Goal: Task Accomplishment & Management: Complete application form

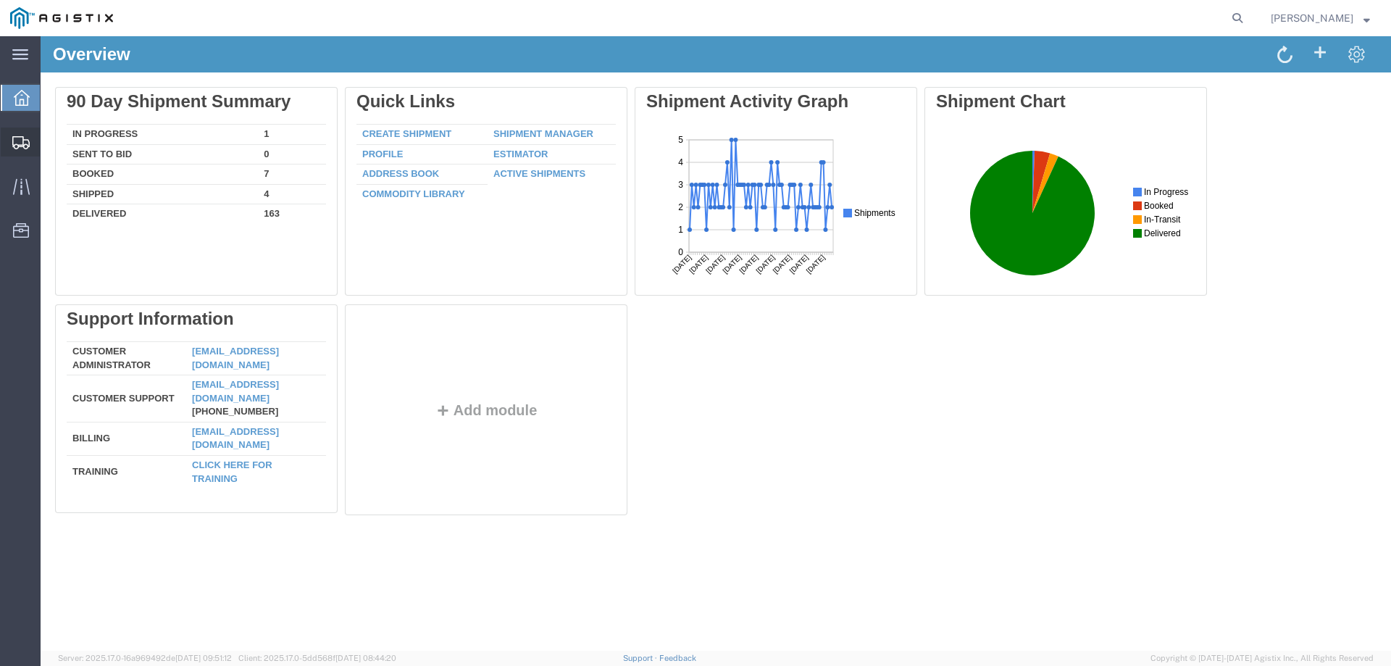
click at [0, 0] on span "Create from Template" at bounding box center [0, 0] width 0 height 0
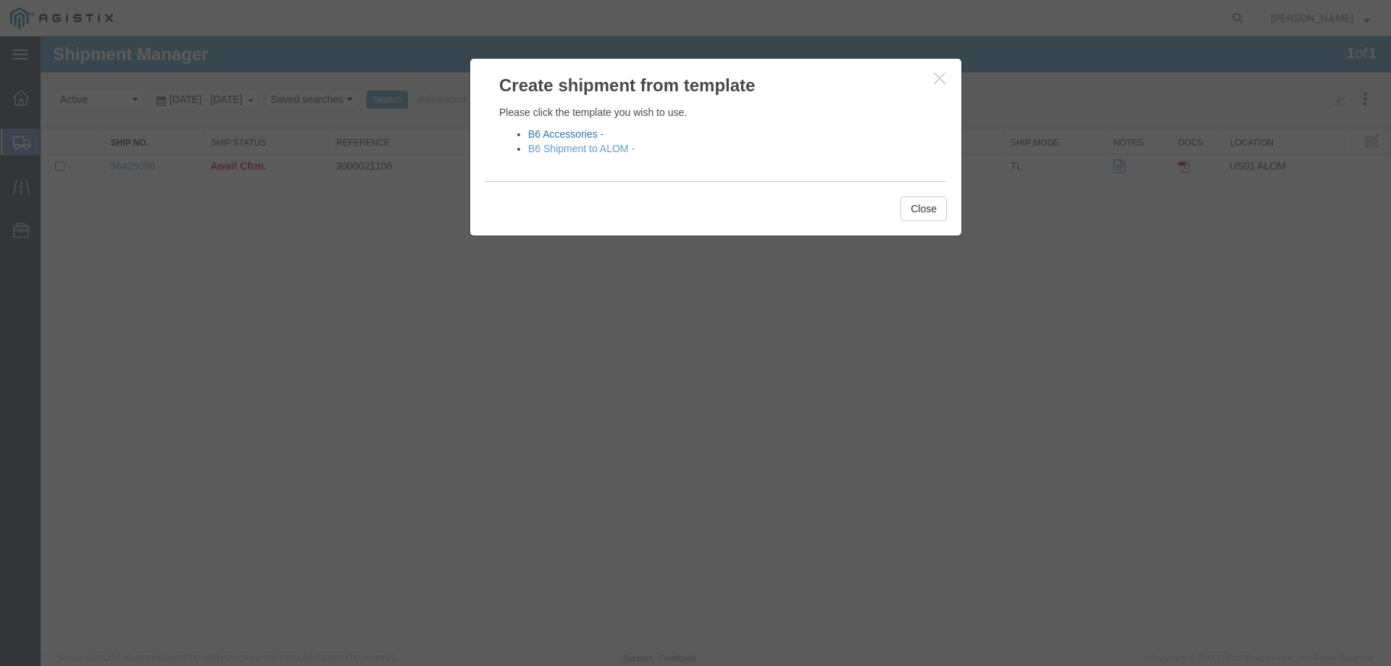
click at [545, 134] on link "B6 Accessories -" at bounding box center [565, 134] width 75 height 12
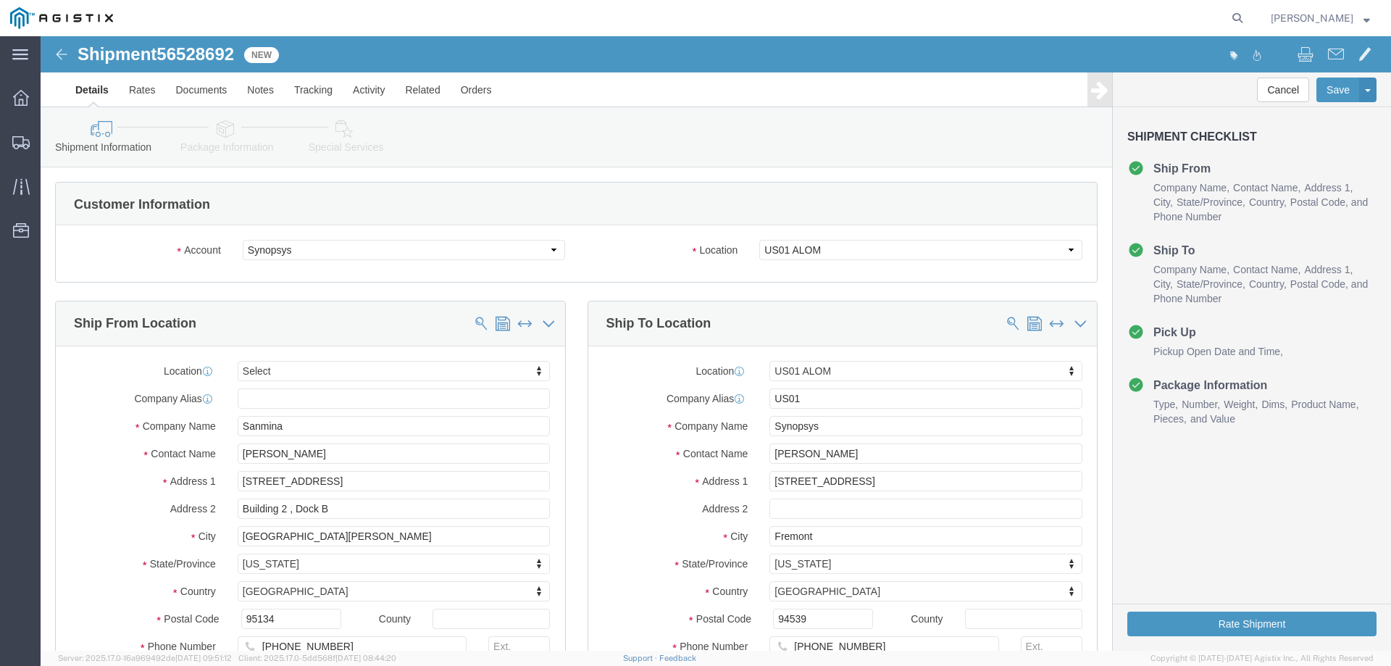
select select
select select "65511"
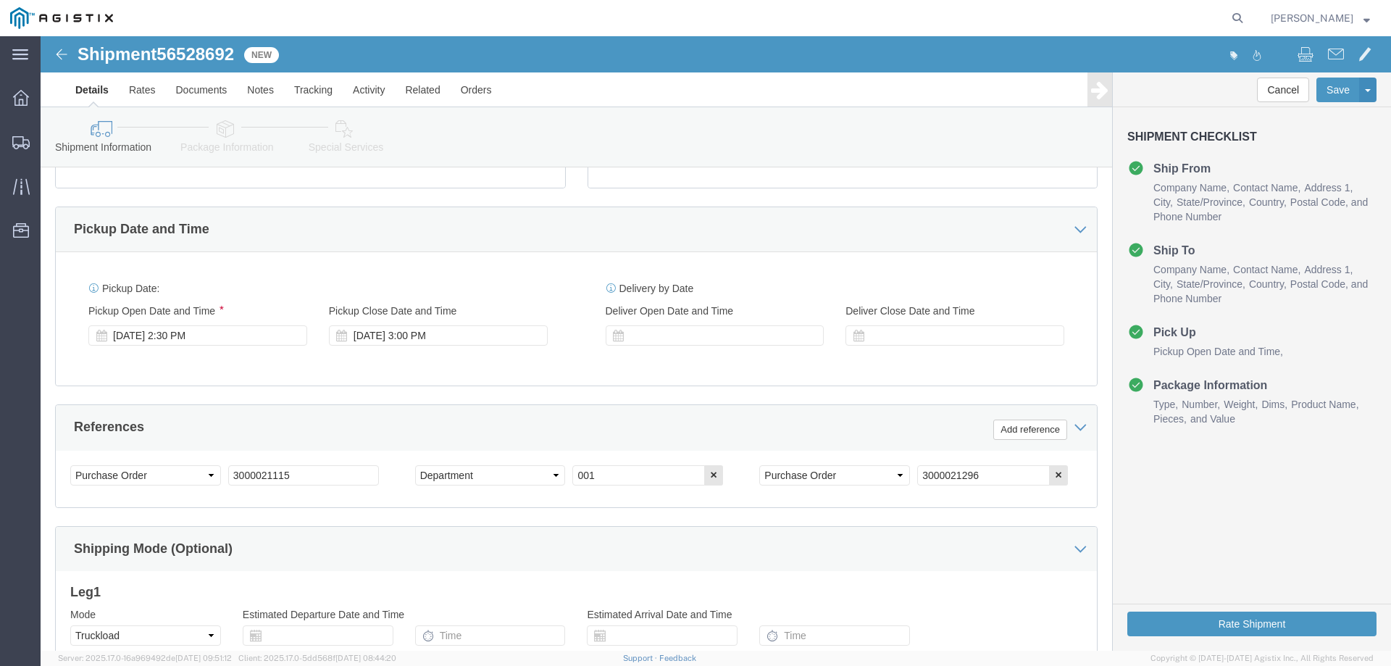
scroll to position [580, 0]
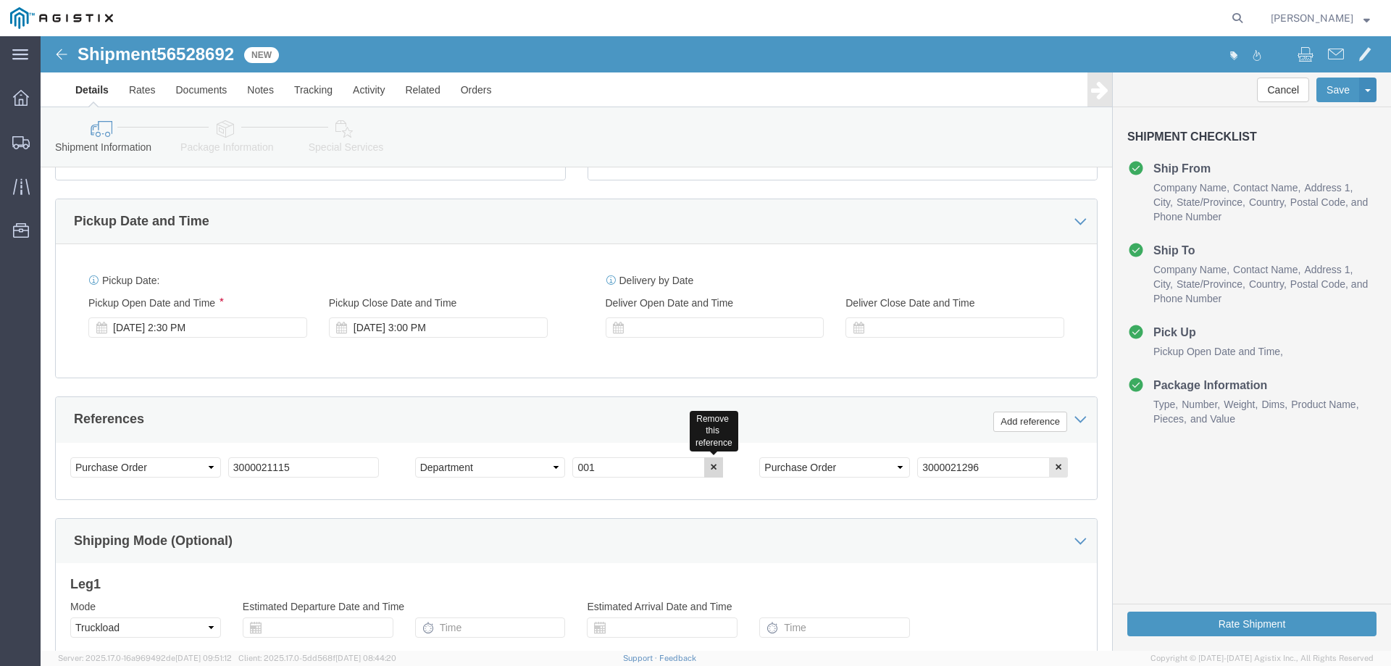
click button "button"
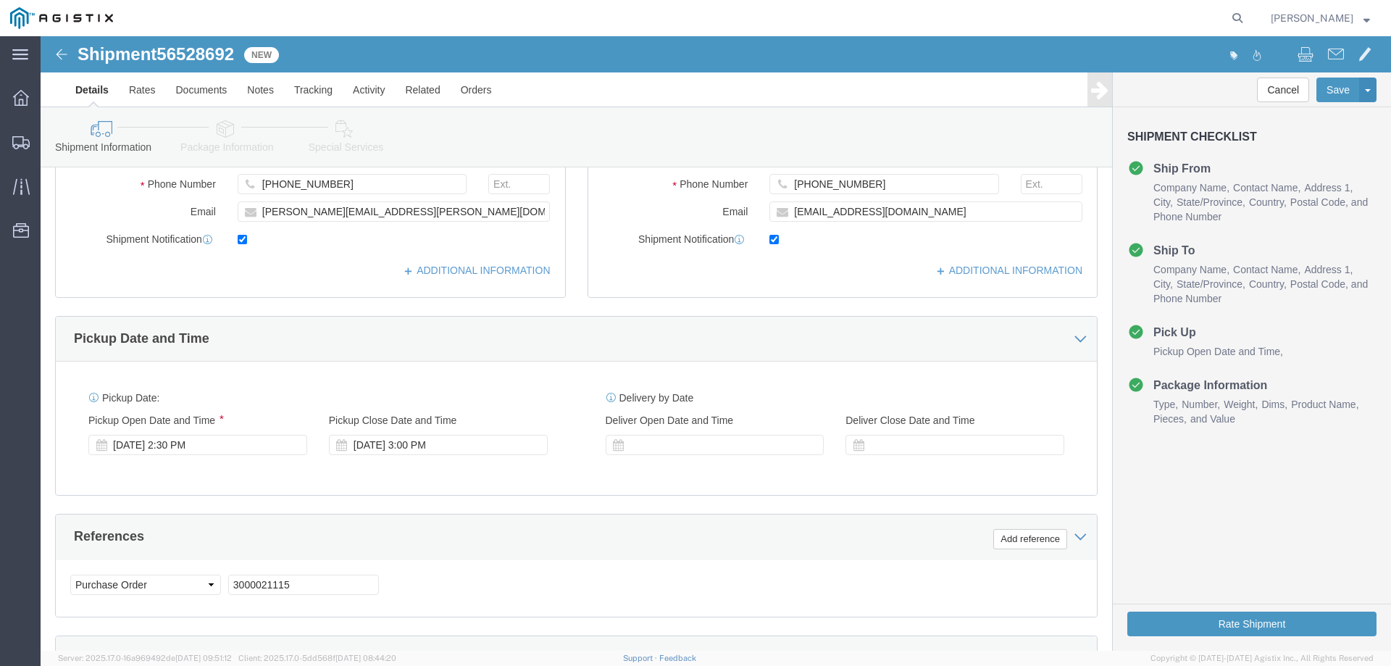
scroll to position [459, 0]
click div
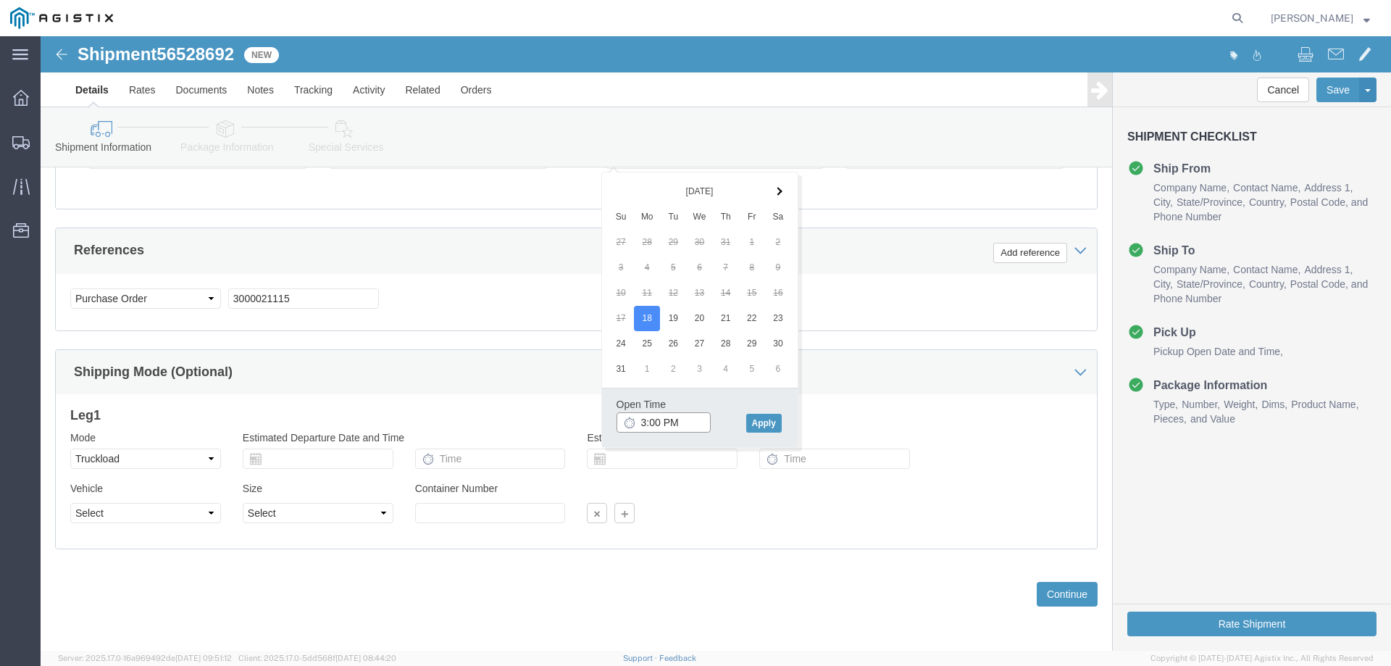
click input "3:00 PM"
type input "3:30 PM"
click button "Apply"
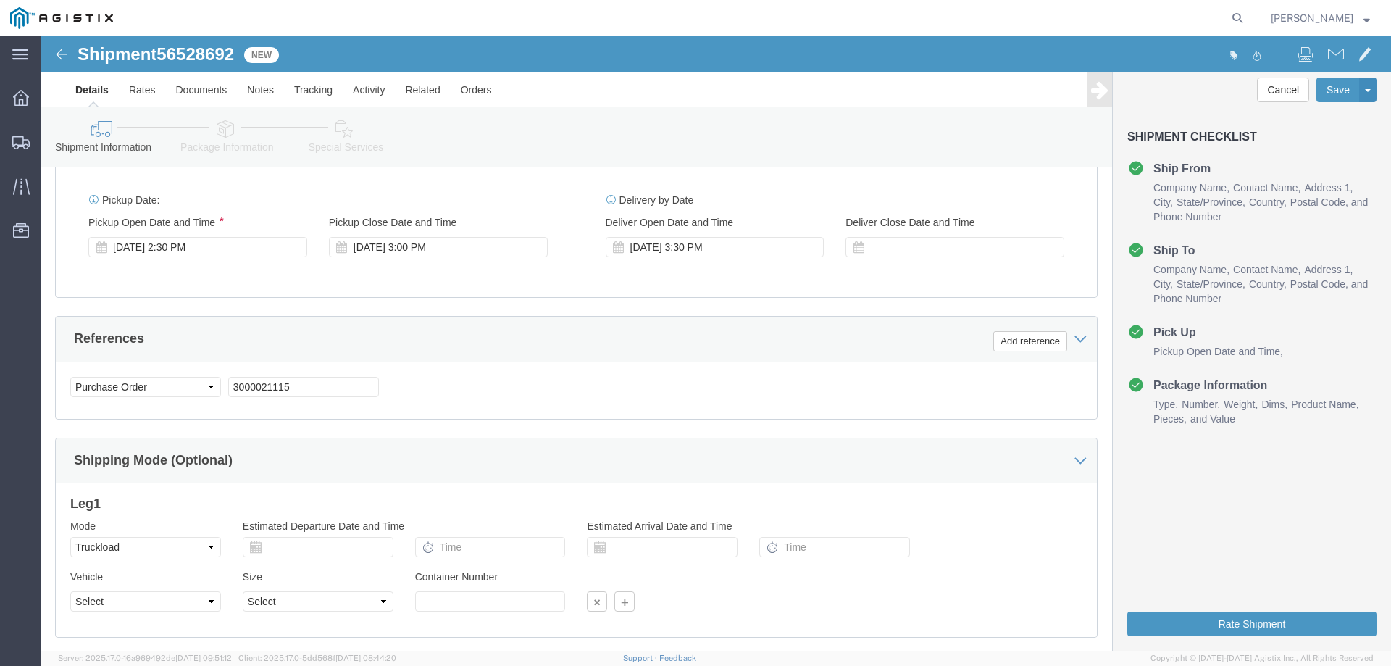
scroll to position [459, 0]
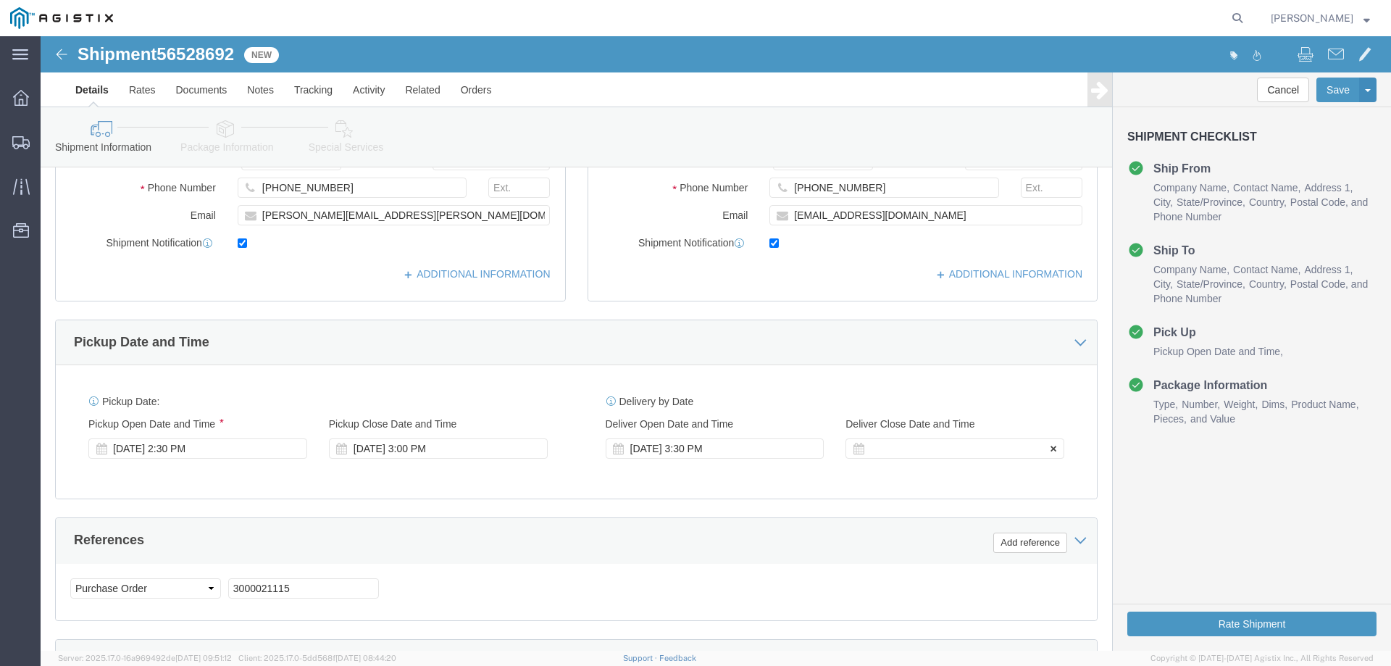
click div
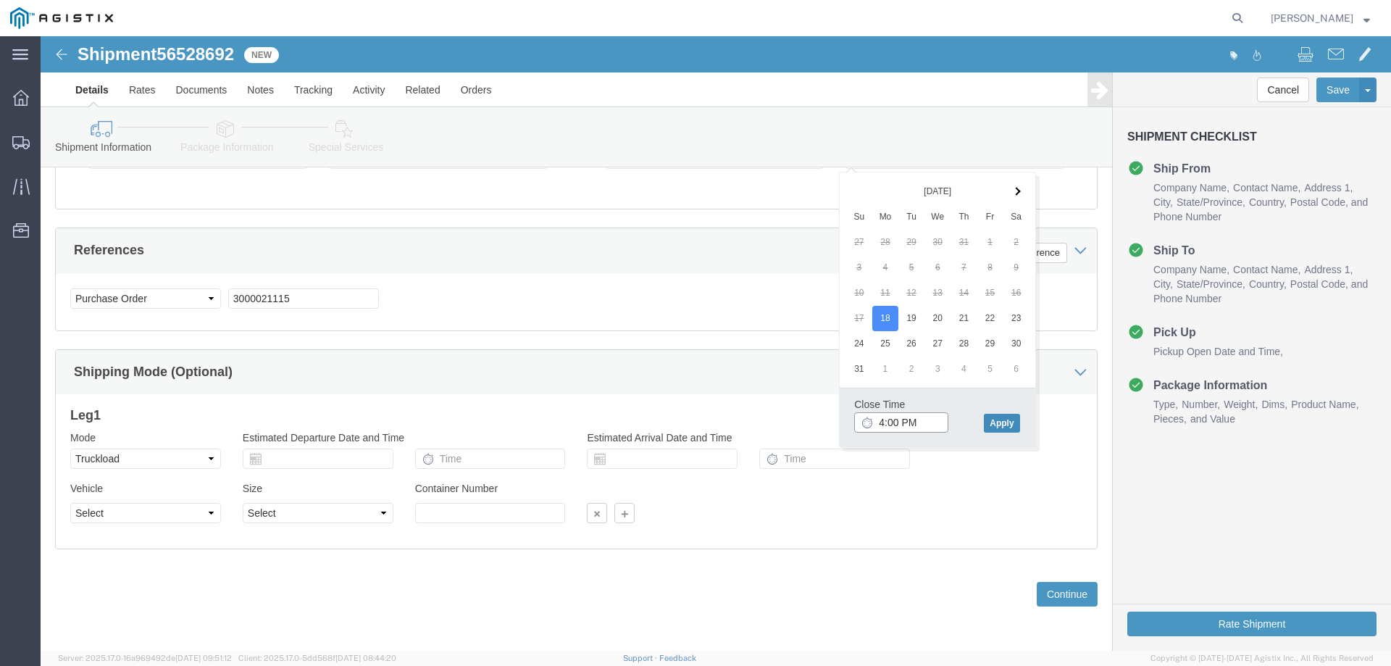
type input "4:00 PM"
click button "Apply"
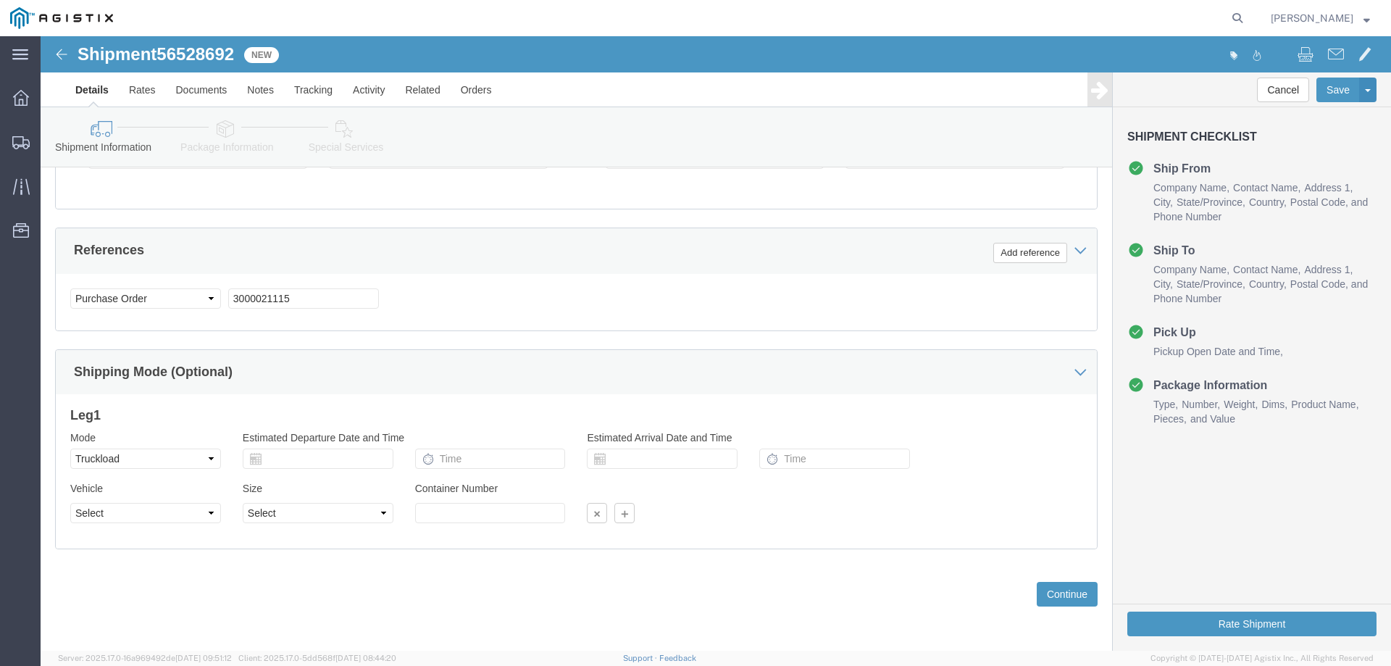
click div "Previous Continue"
click button "Continue"
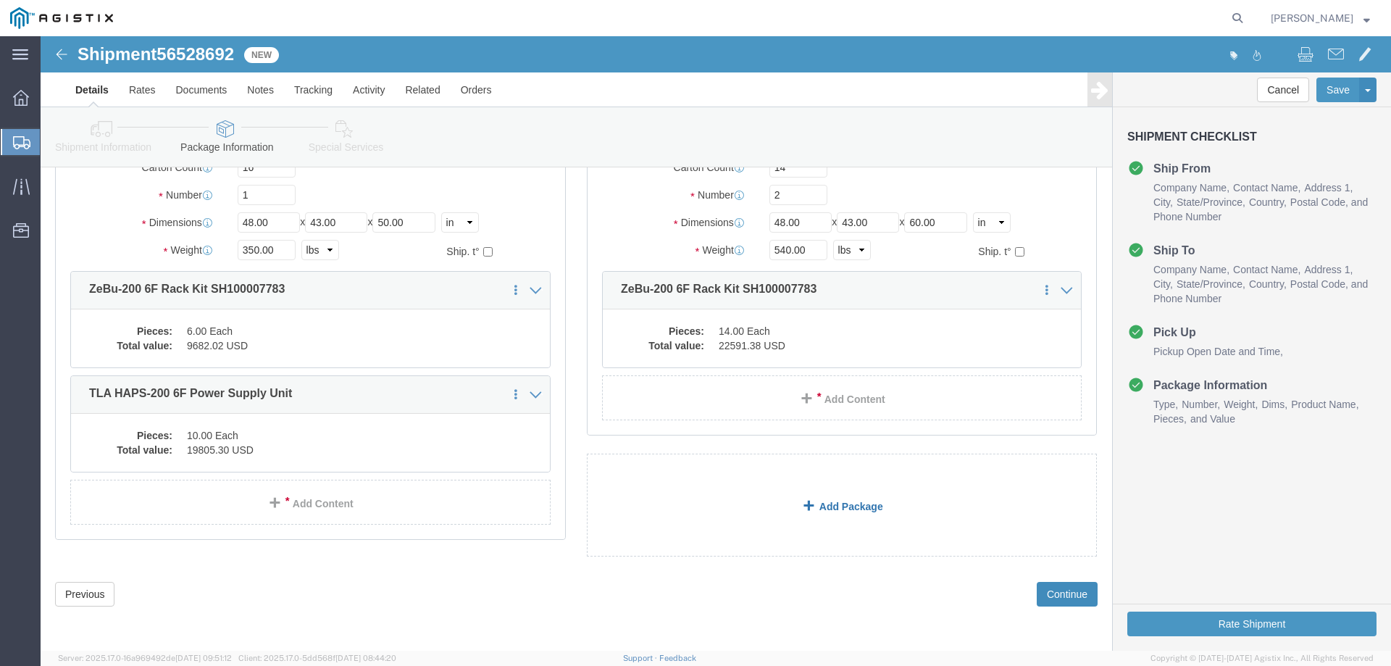
scroll to position [57, 0]
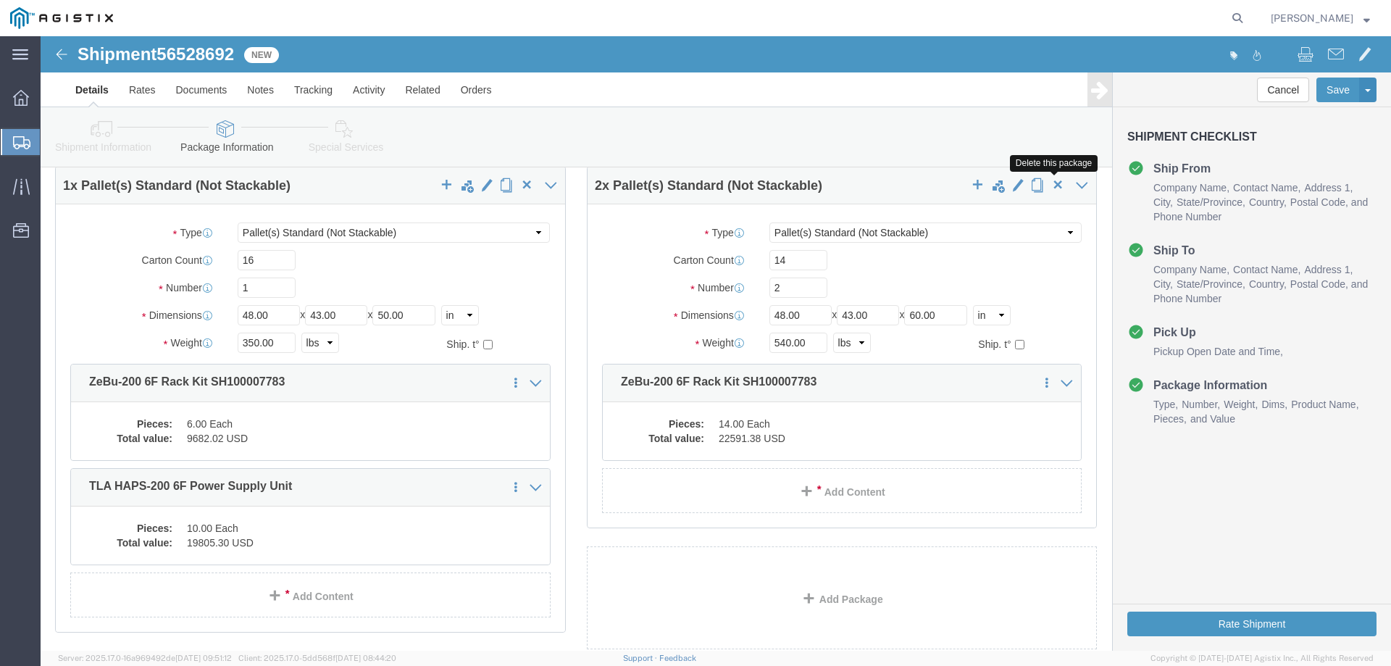
click span "button"
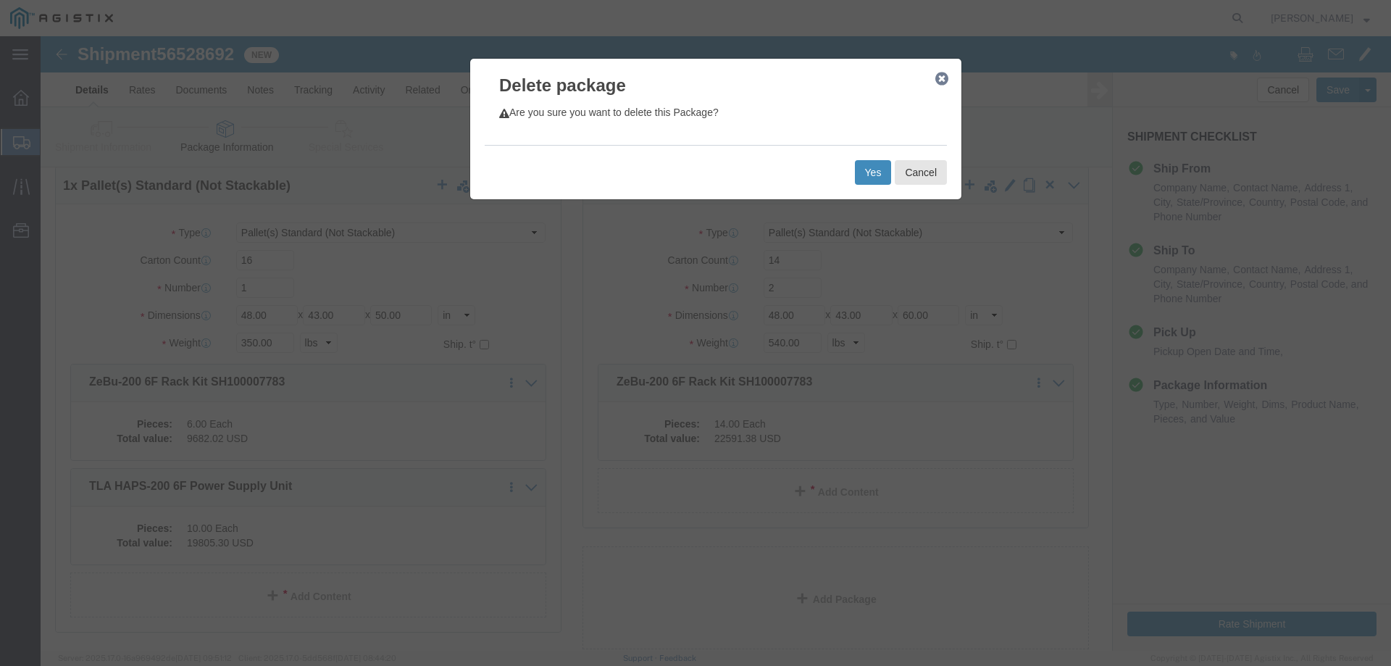
click button "Yes"
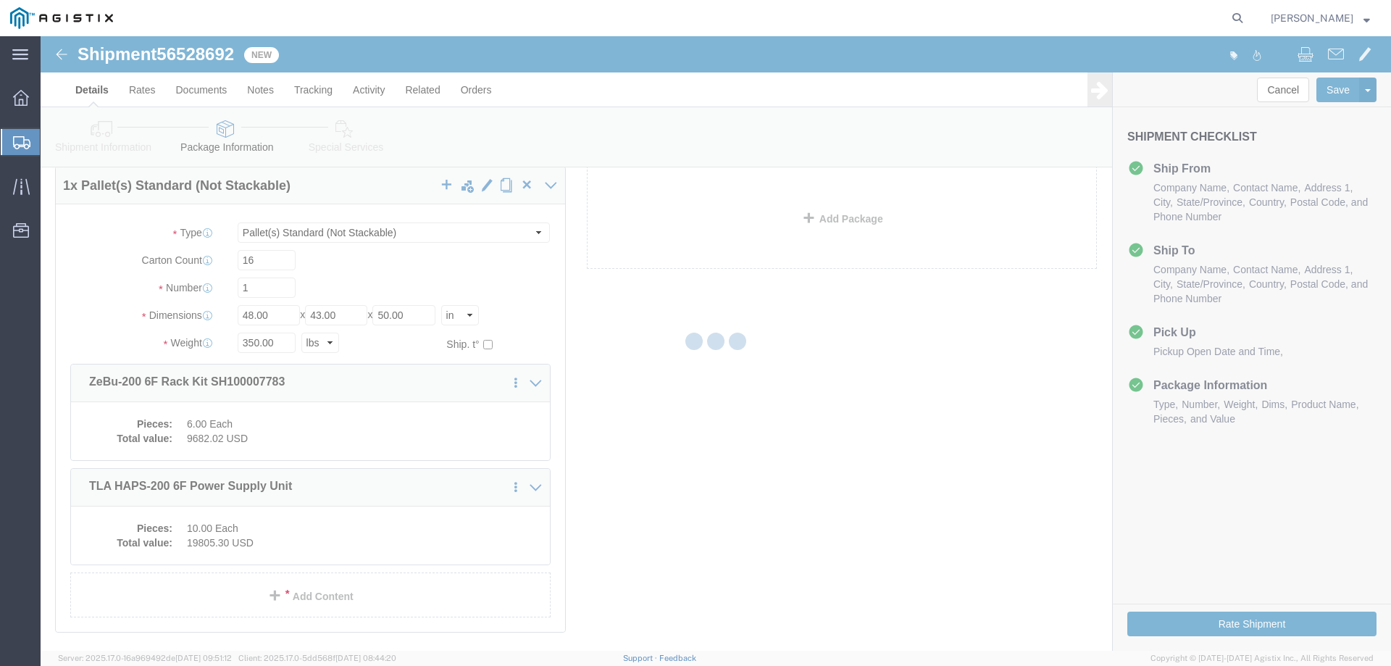
select select "PSNS"
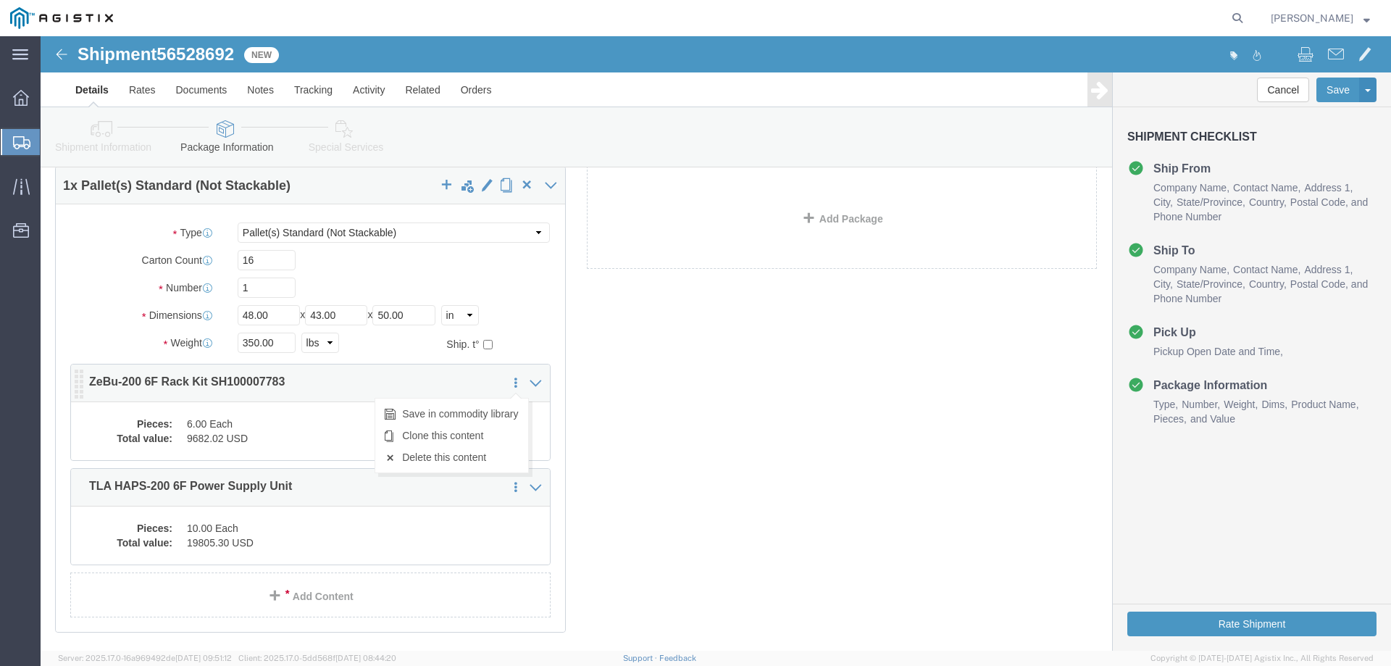
click icon
click link "Delete this content"
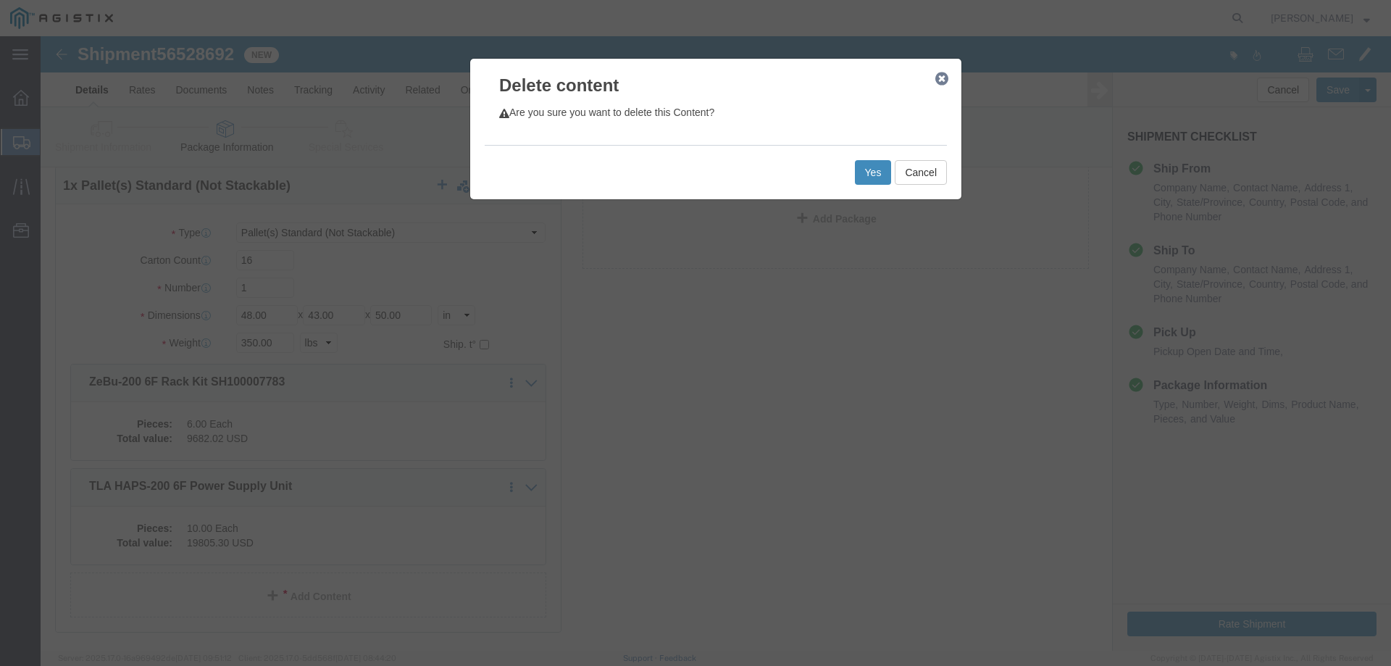
click button "Yes"
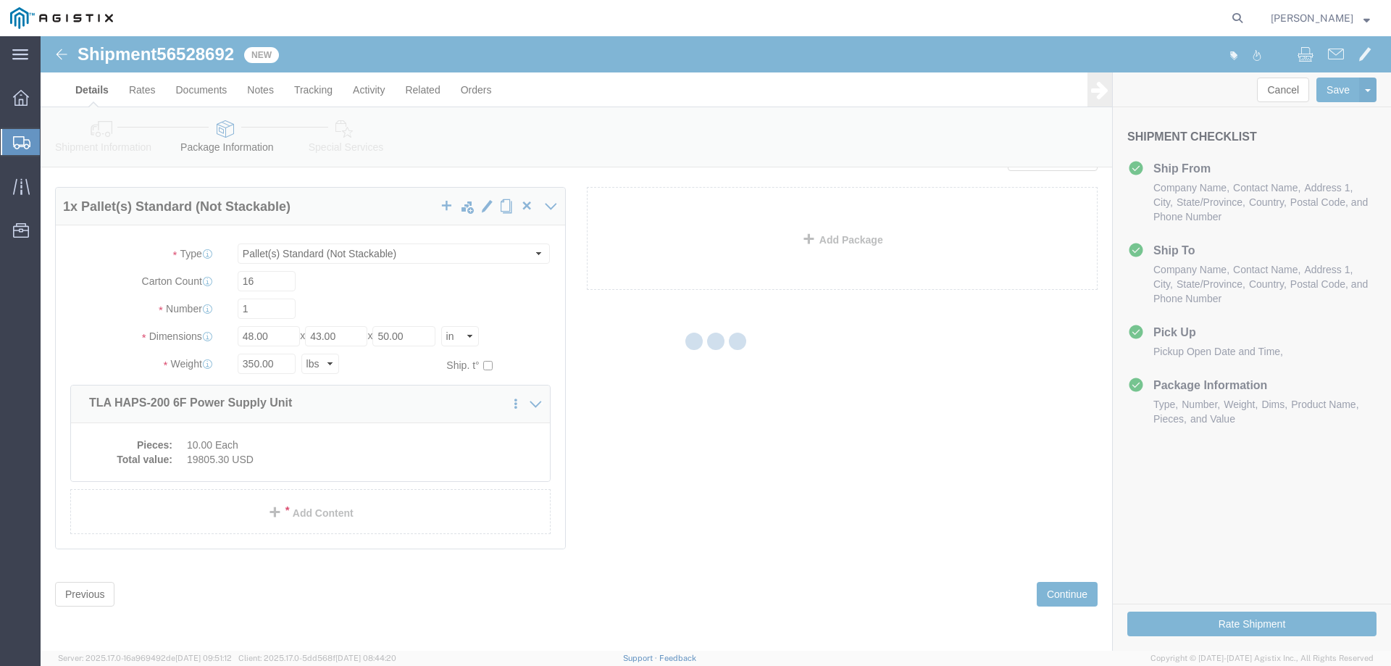
scroll to position [0, 0]
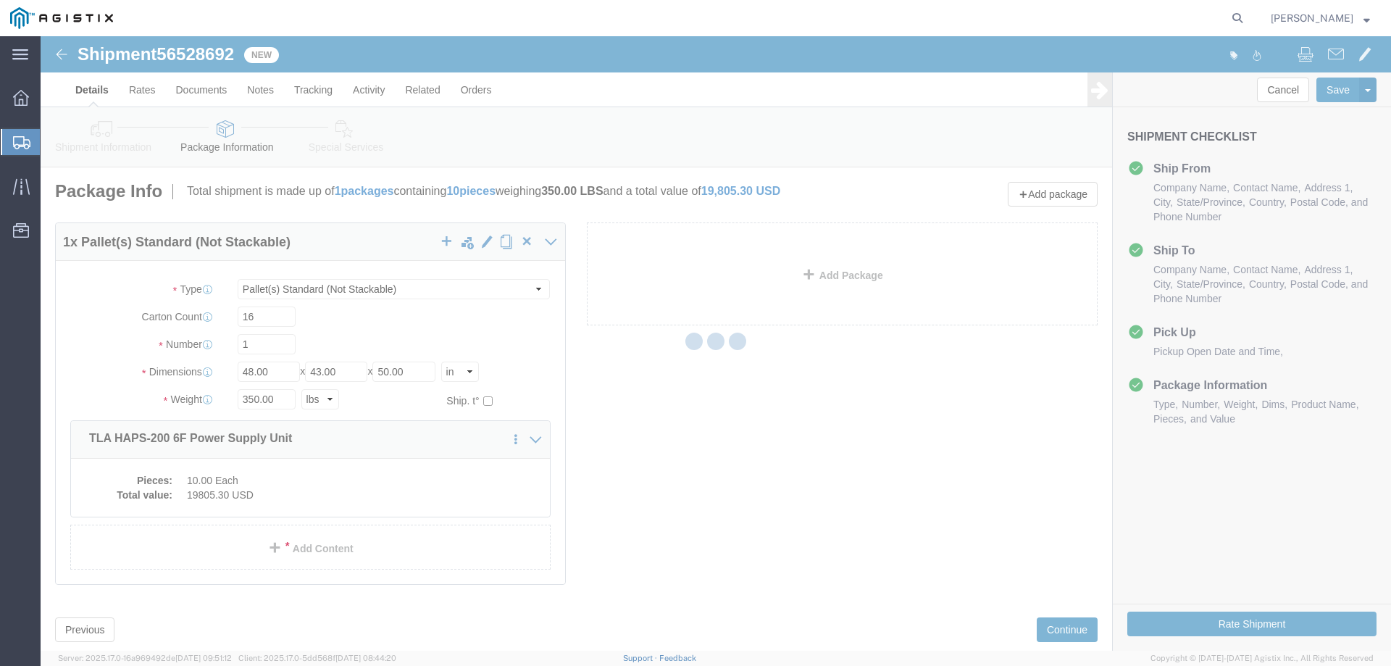
select select "PSNS"
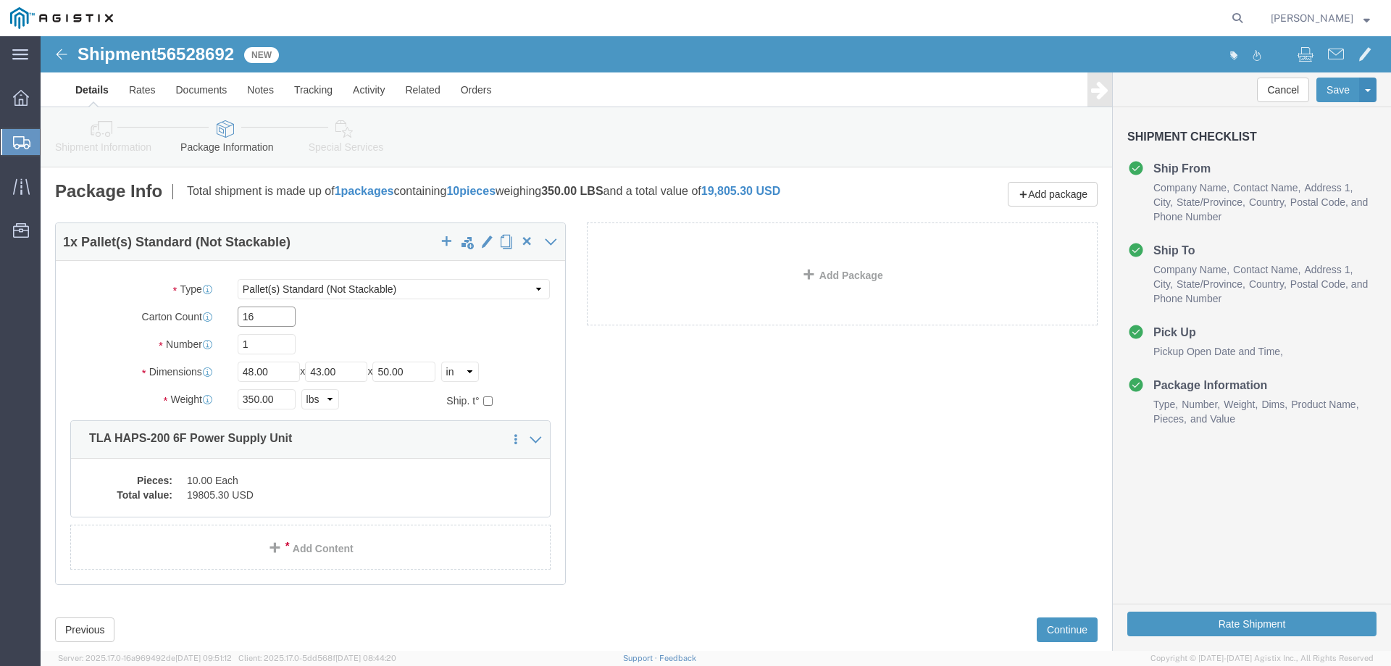
click input "16"
type input "1"
type input "11"
click dd "19805.30 USD"
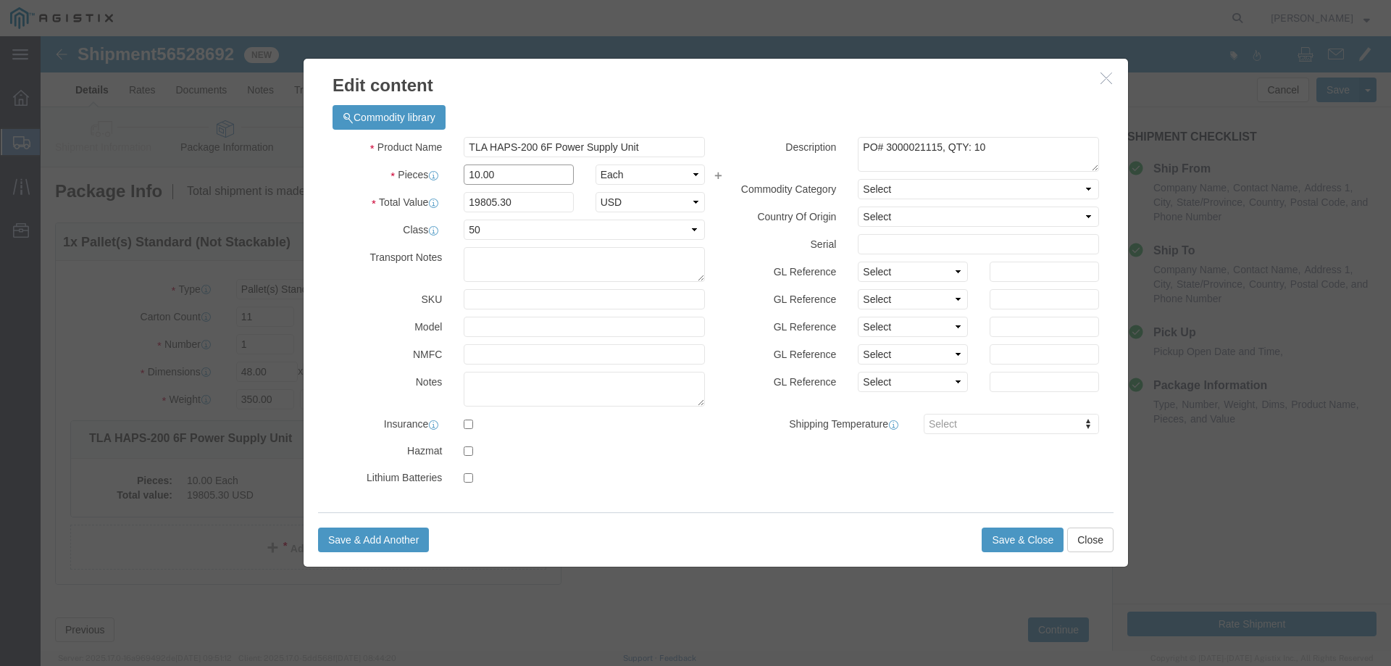
click input "10.00"
type input "11.00"
type input "21785.83"
drag, startPoint x: 600, startPoint y: 387, endPoint x: 590, endPoint y: 386, distance: 9.4
click label
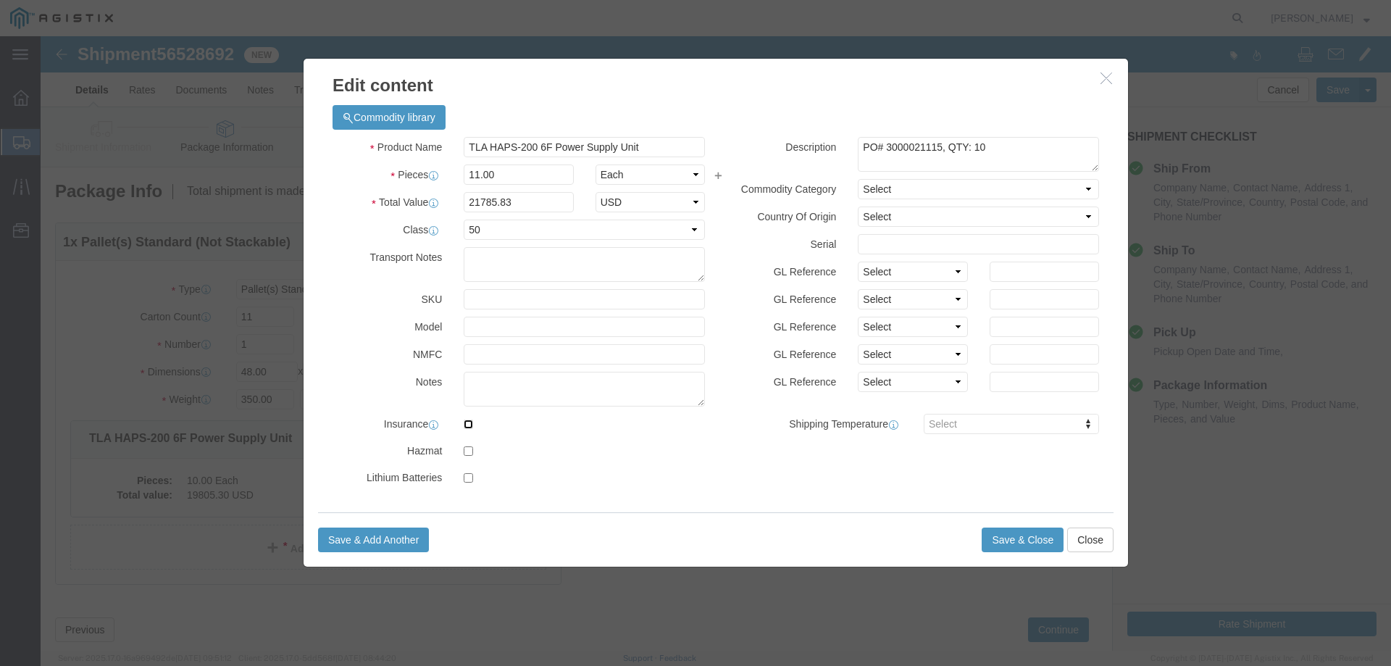
click input "checkbox"
checkbox input "false"
click textarea "PO# 3000021115, QTY: 10"
type textarea "PO# 3000021115, QTY: 11"
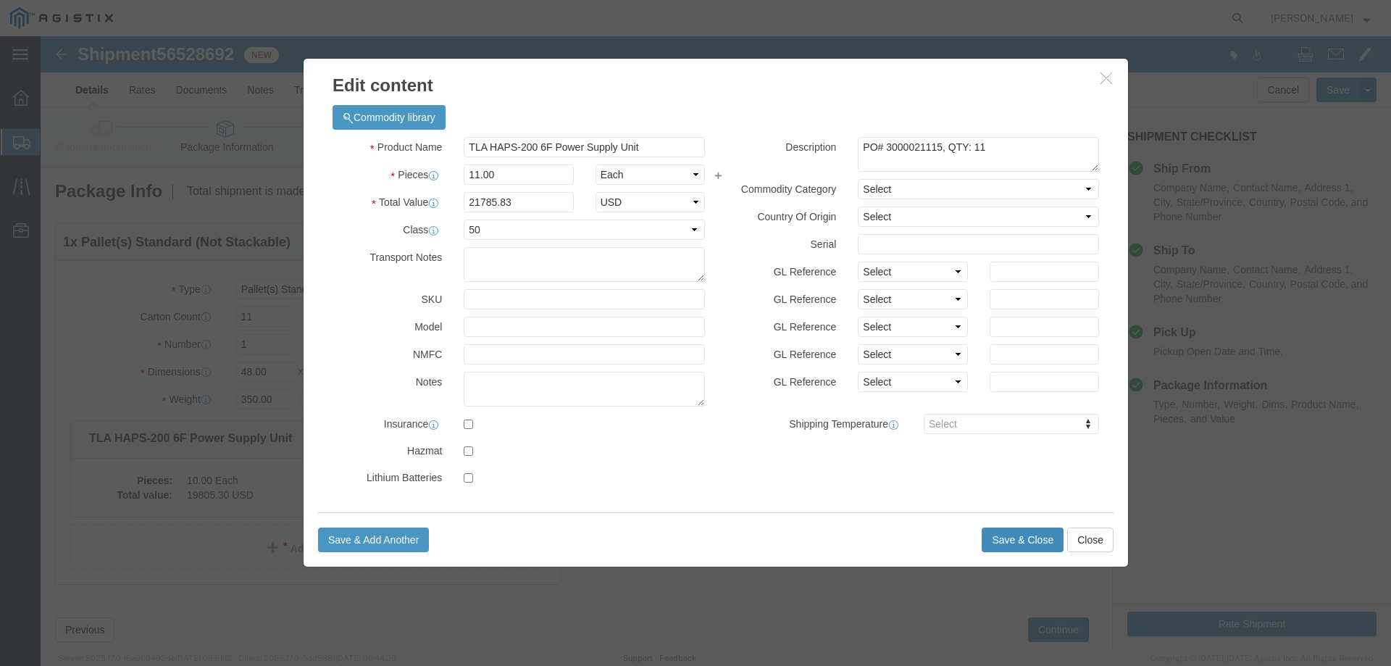
click button "Save & Close"
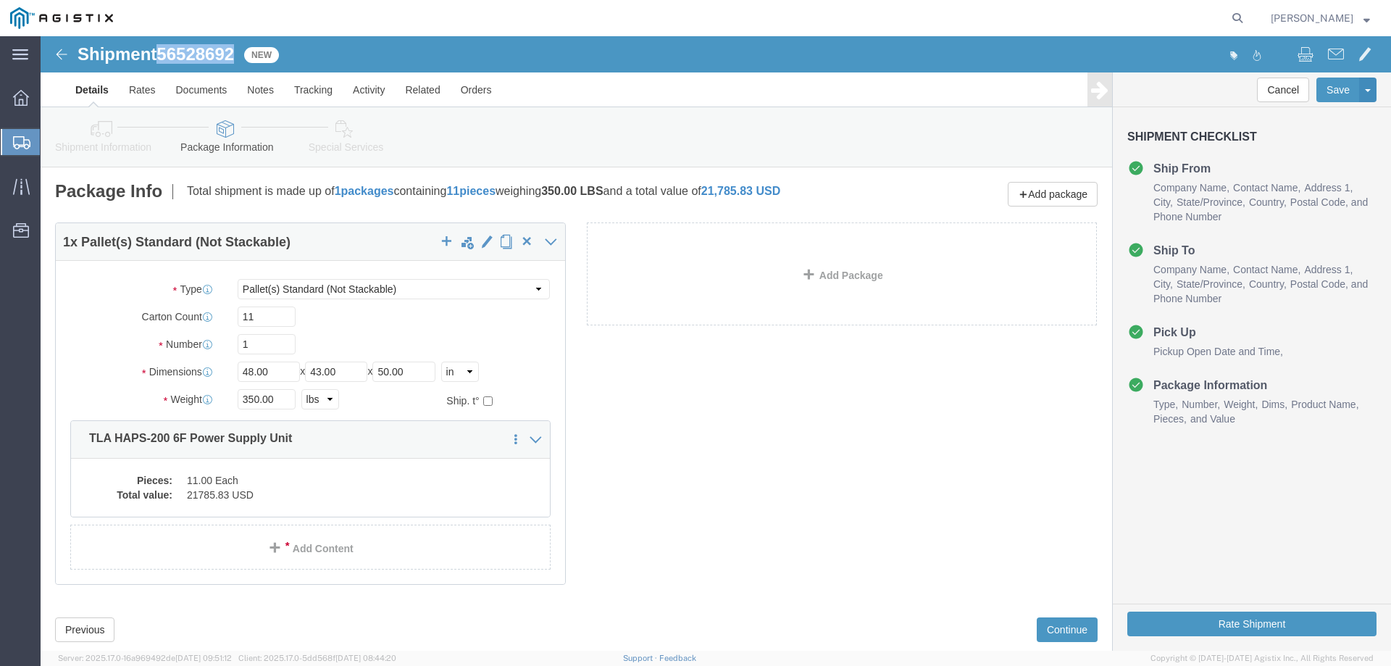
drag, startPoint x: 194, startPoint y: 20, endPoint x: 120, endPoint y: 22, distance: 74.0
click h1 "Shipment 56528692"
copy span "56528692"
click input "350.00"
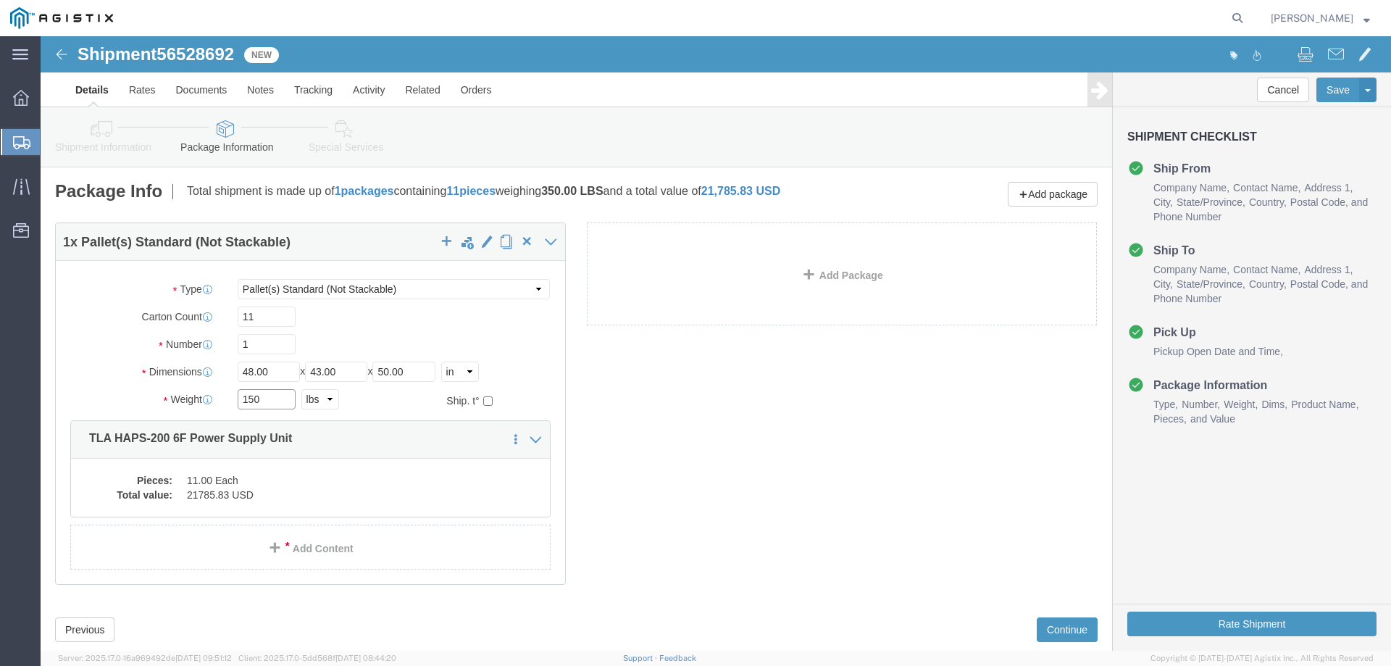
type input "150"
click div "1 x Pallet(s) Standard (Not Stackable) Package Type Select Bale(s) Basket(s) Bo…"
click button "Continue"
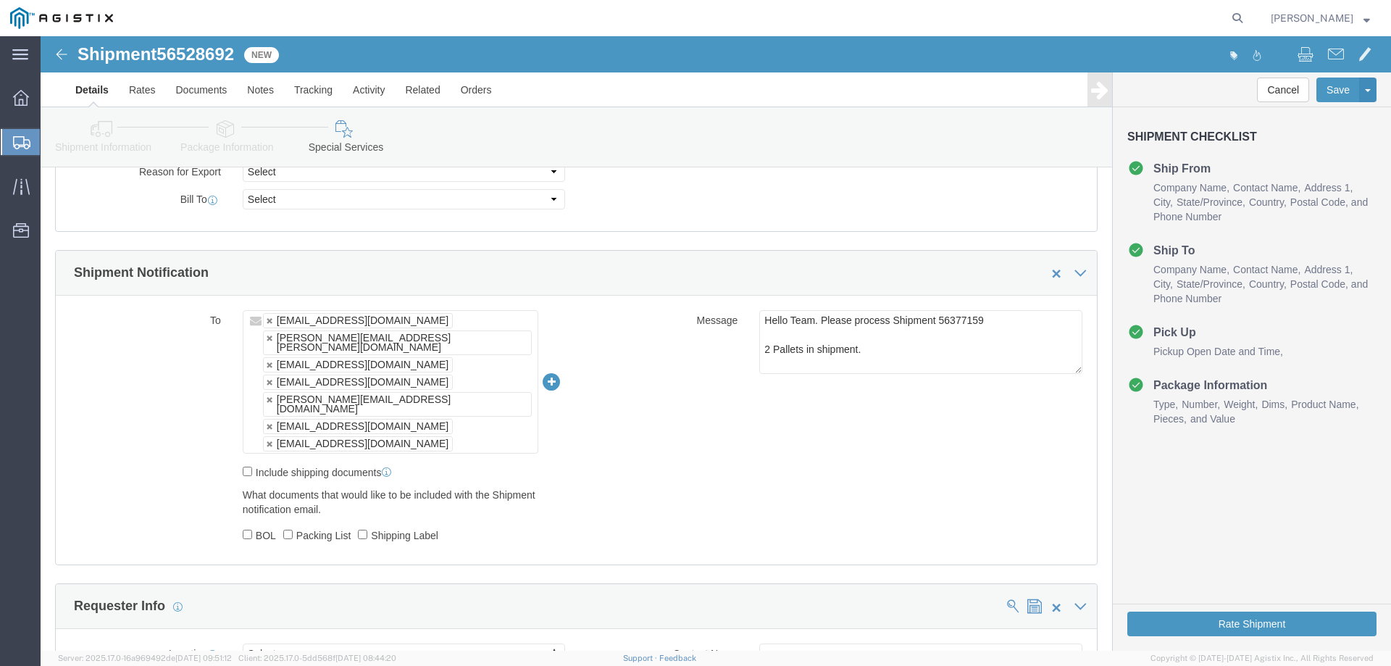
scroll to position [797, 0]
click textarea "Hello Team. Please process Shipment 56377159 2 Pallets in shipment."
drag, startPoint x: 976, startPoint y: 284, endPoint x: 891, endPoint y: 279, distance: 84.9
click textarea "Hello Team. Please process Shipment 56377159 2 Pallets in shipment."
paste textarea "528692"
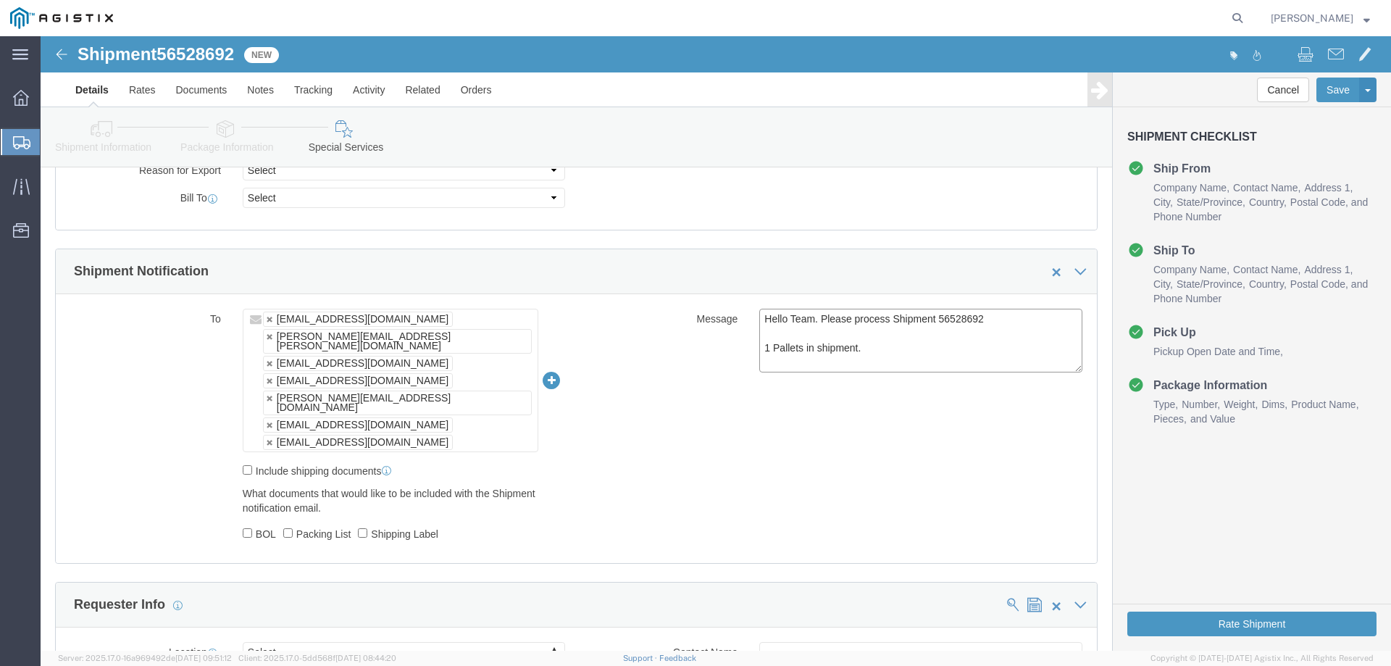
type textarea "Hello Team. Please process Shipment 56528692 1 Pallets in shipment."
click div "To [EMAIL_ADDRESS][DOMAIN_NAME] [PERSON_NAME][EMAIL_ADDRESS][PERSON_NAME][DOMAI…"
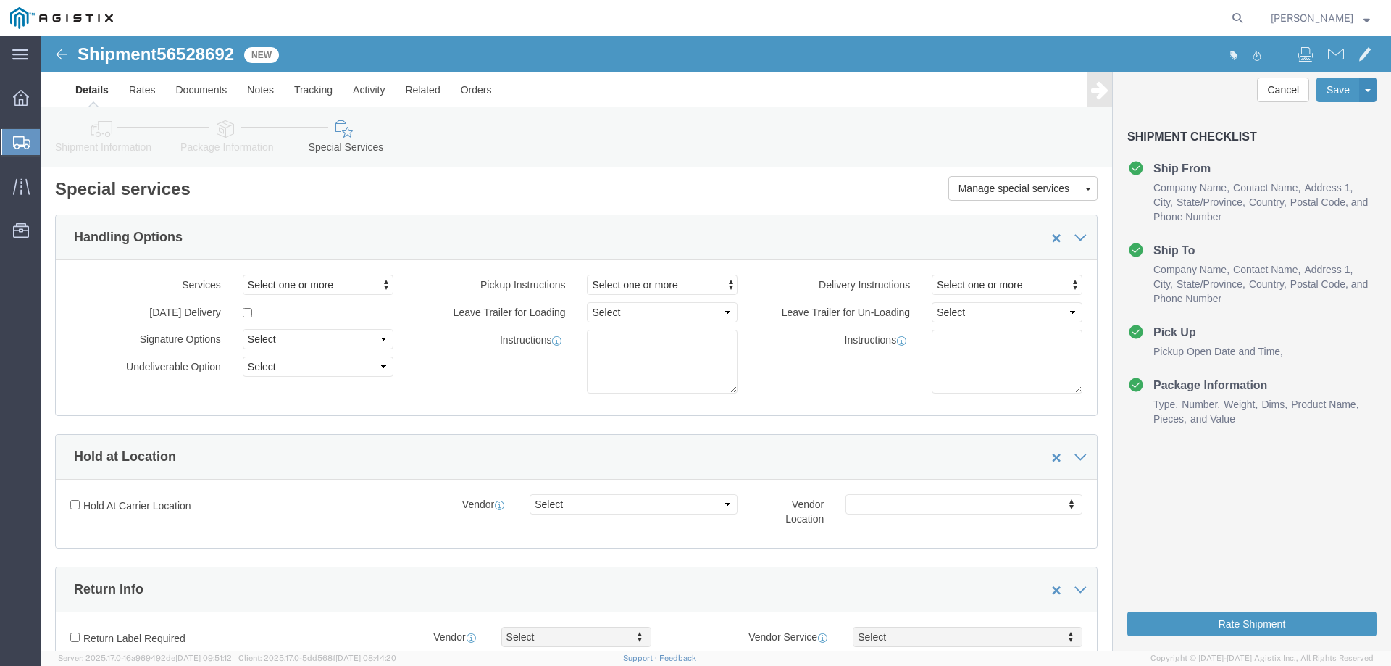
scroll to position [0, 0]
click button "Save"
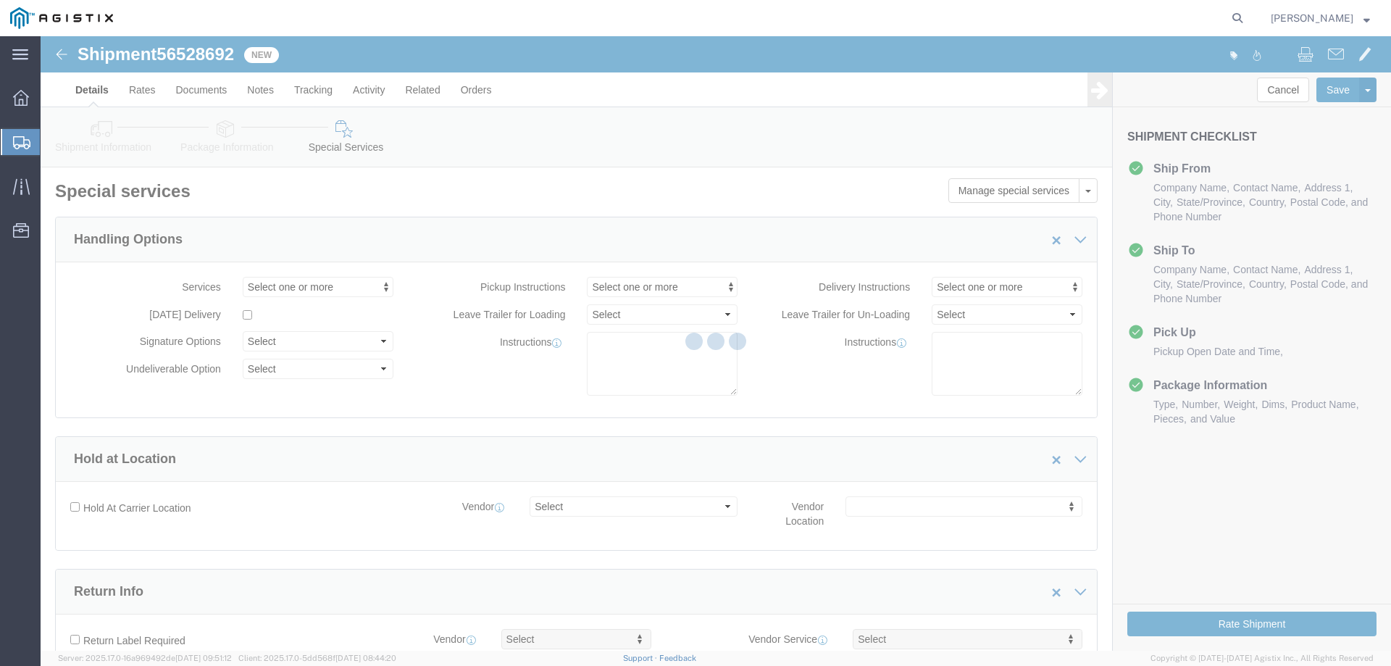
click at [1193, 632] on div at bounding box center [716, 343] width 1350 height 614
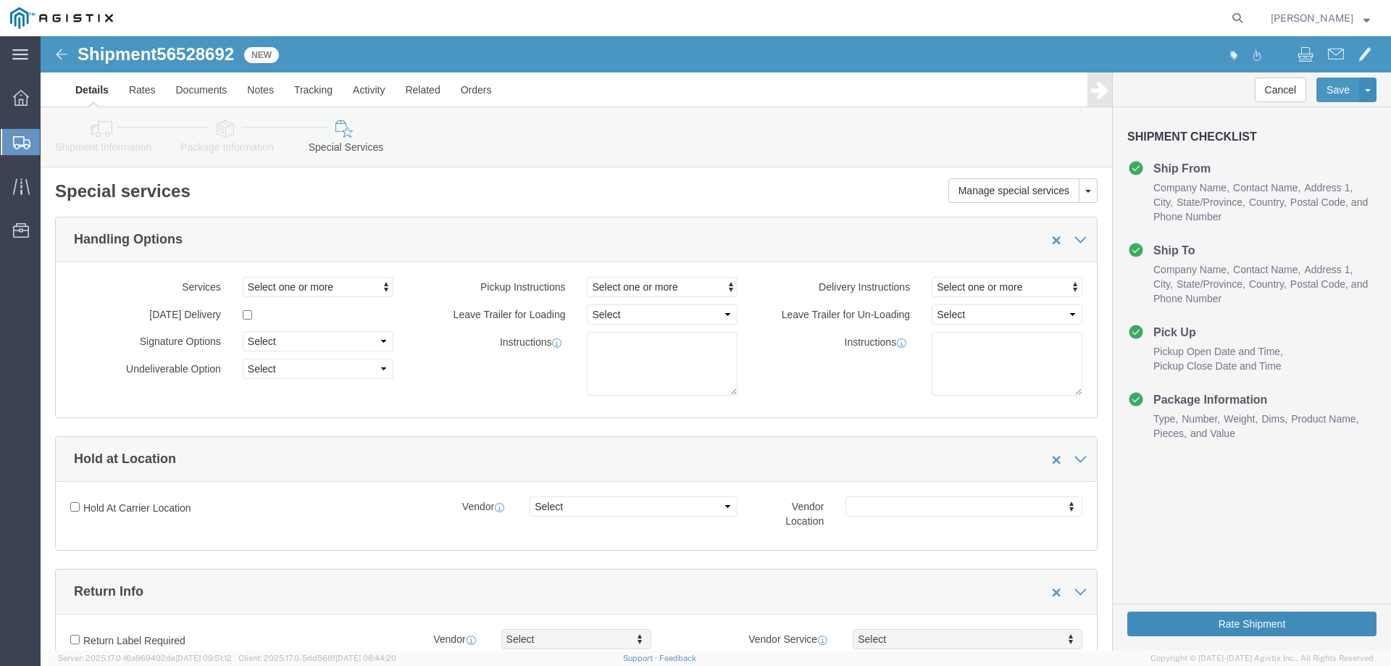
click button "Rate Shipment"
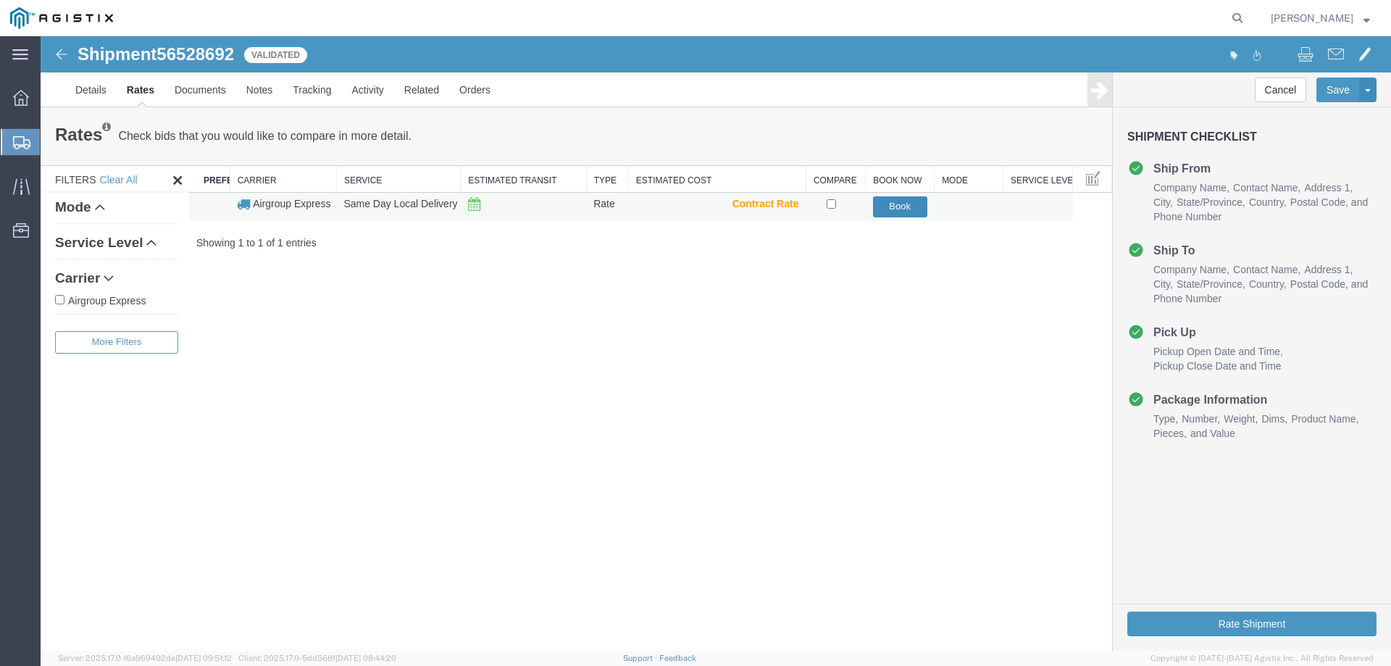
click at [896, 207] on button "Book" at bounding box center [900, 206] width 54 height 21
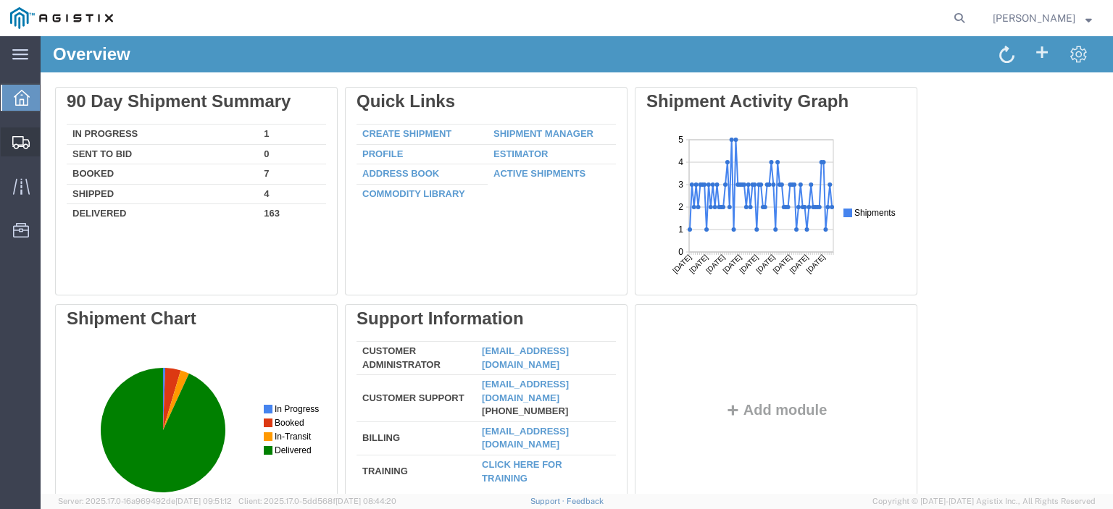
click at [50, 140] on span "Shipments" at bounding box center [45, 142] width 10 height 29
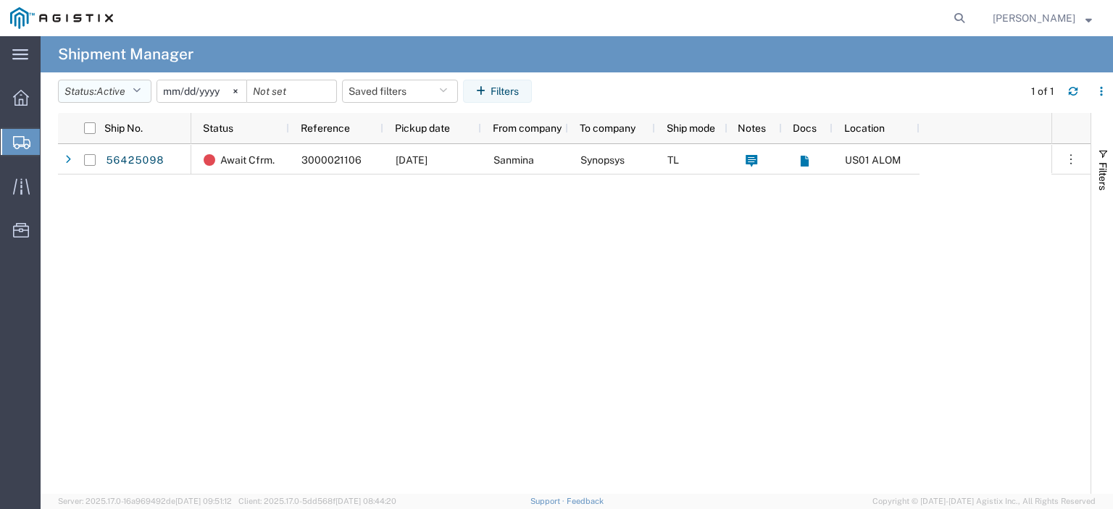
click at [125, 97] on span "Active" at bounding box center [110, 91] width 29 height 12
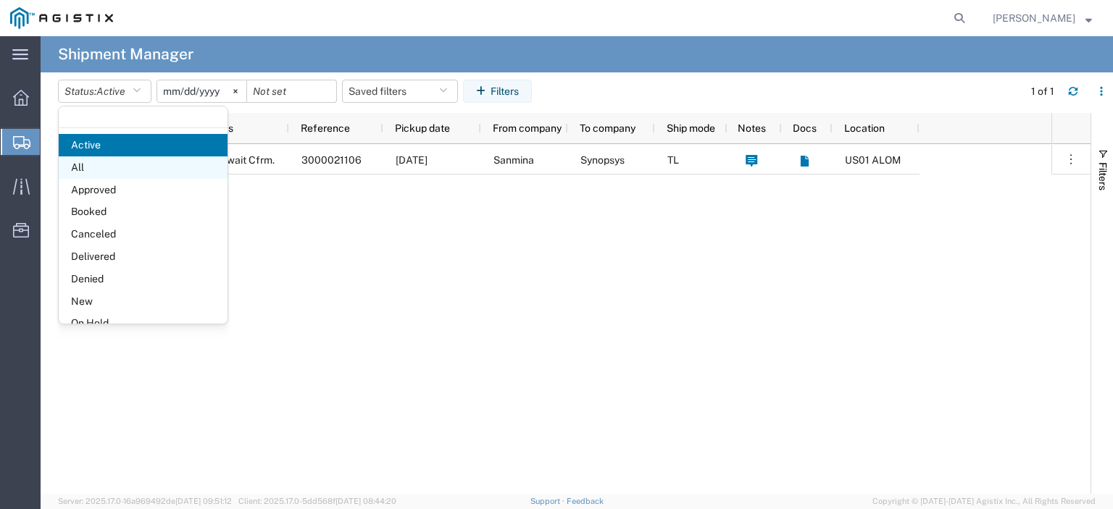
drag, startPoint x: 107, startPoint y: 178, endPoint x: 113, endPoint y: 167, distance: 12.3
click at [113, 167] on ul "Active All Approved Booked Canceled Delivered Denied New On Hold Pending Return…" at bounding box center [143, 268] width 169 height 268
click at [113, 167] on span "All" at bounding box center [143, 167] width 169 height 22
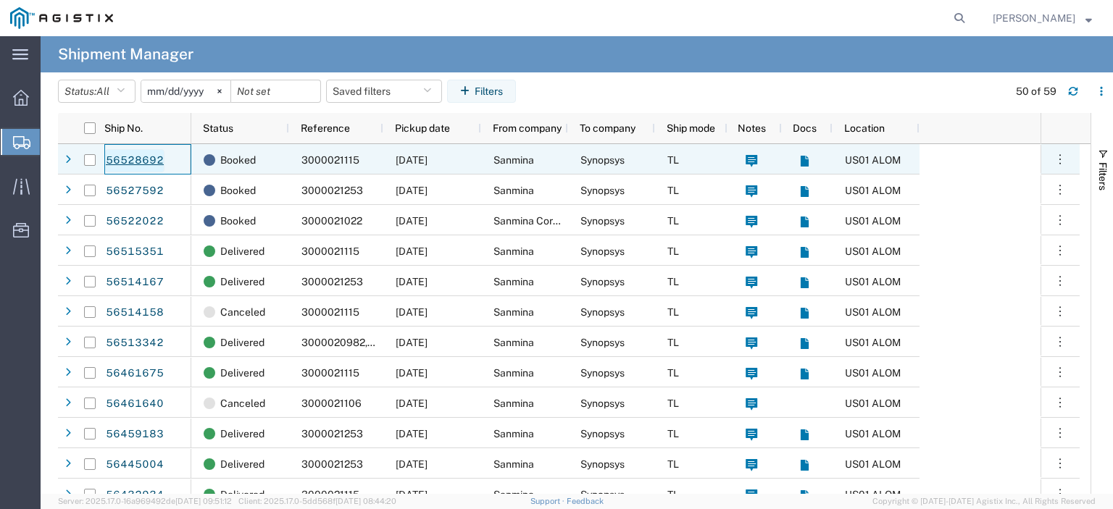
click at [156, 161] on link "56528692" at bounding box center [134, 160] width 59 height 23
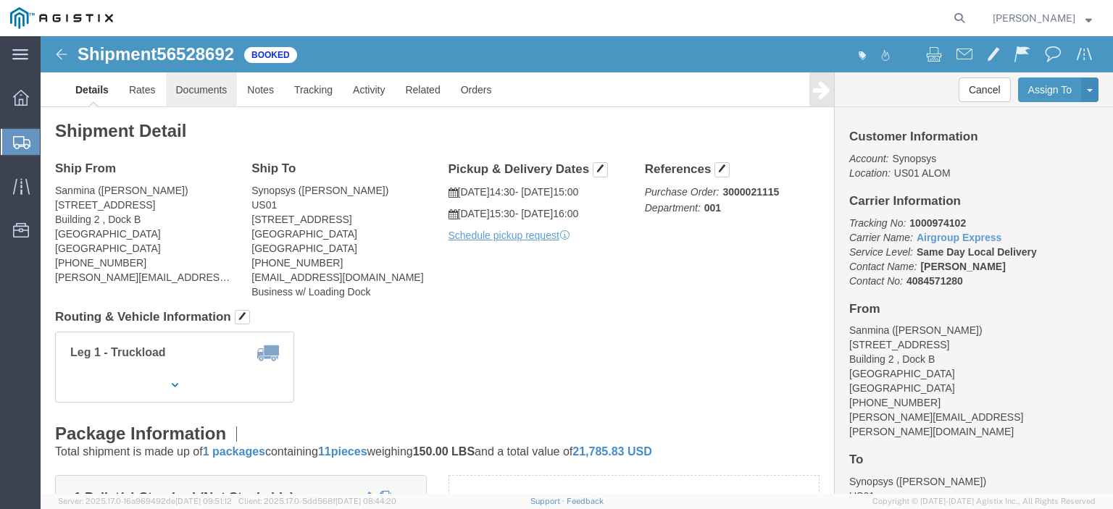
click link "Documents"
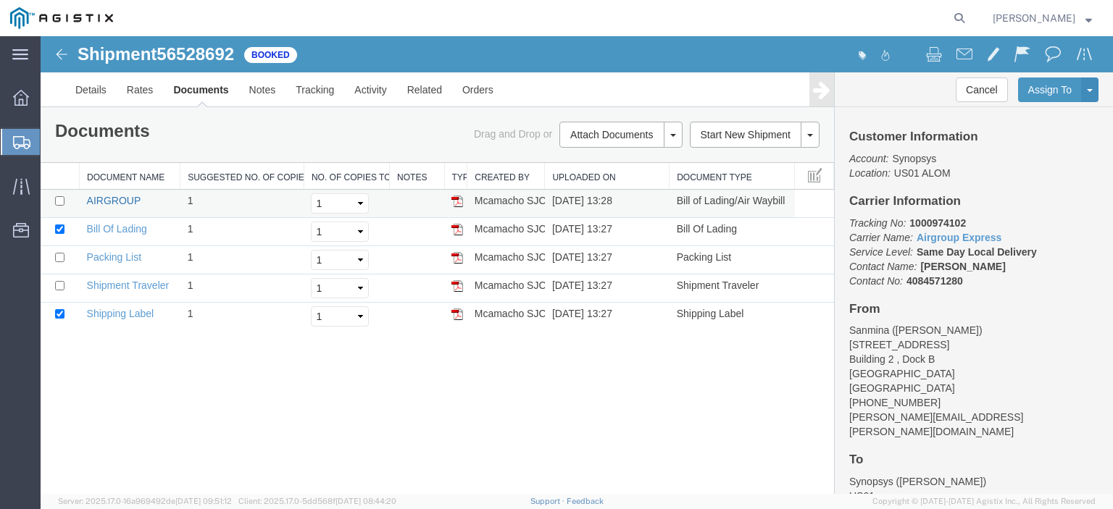
click at [125, 199] on link "AIRGROUP" at bounding box center [114, 201] width 54 height 12
